Goal: Find specific page/section: Find specific page/section

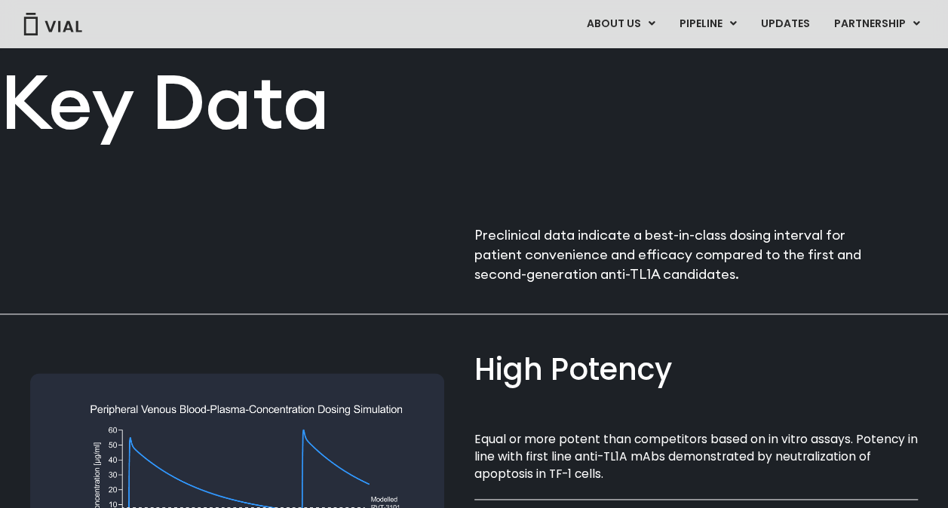
scroll to position [674, 0]
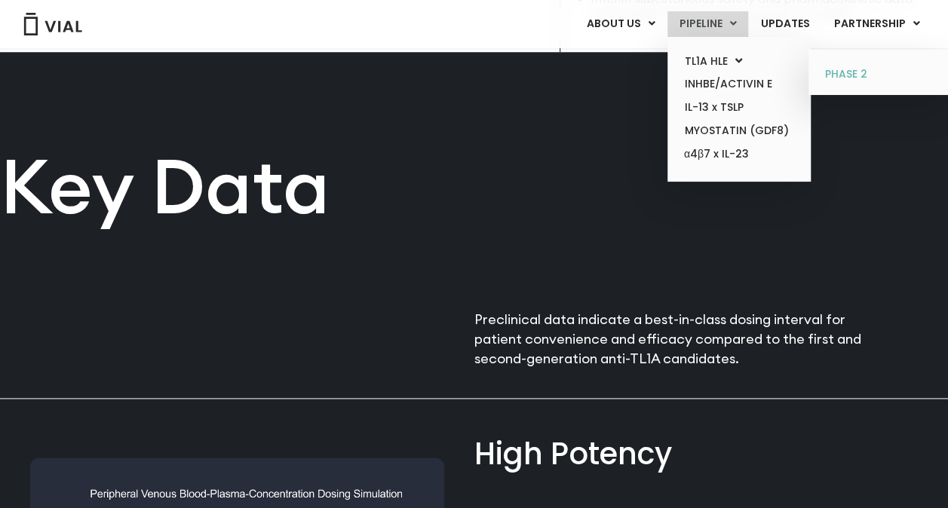
click at [841, 68] on link "PHASE 2" at bounding box center [879, 75] width 132 height 24
